Goal: Navigation & Orientation: Find specific page/section

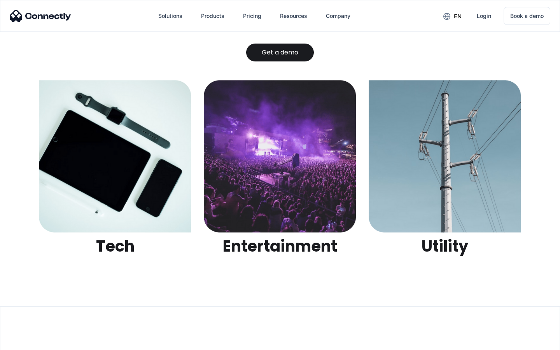
scroll to position [2455, 0]
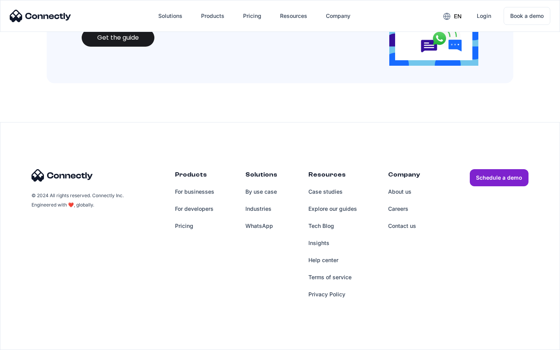
scroll to position [846, 0]
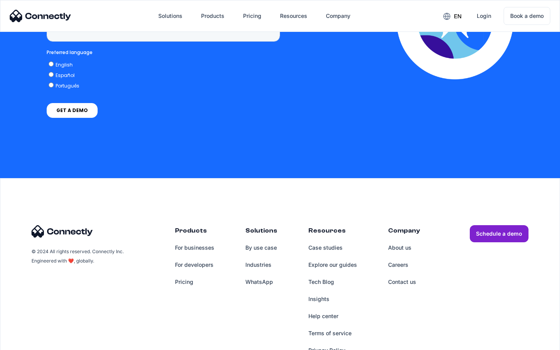
scroll to position [2269, 0]
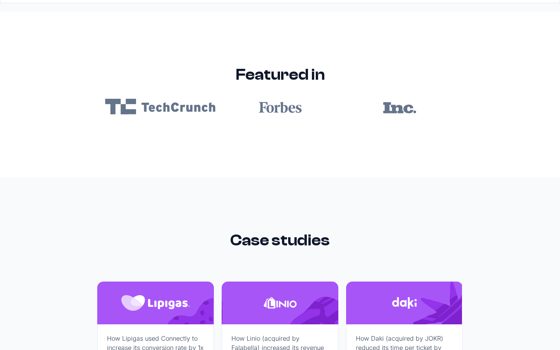
scroll to position [4660, 0]
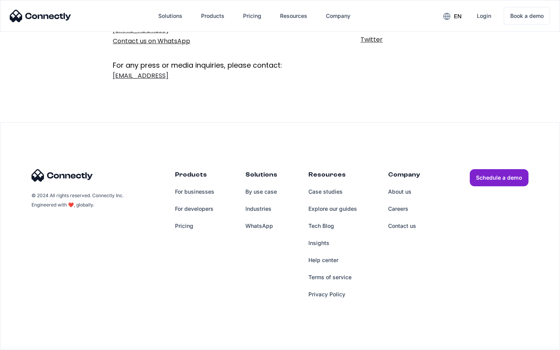
scroll to position [127, 0]
